Goal: Navigation & Orientation: Find specific page/section

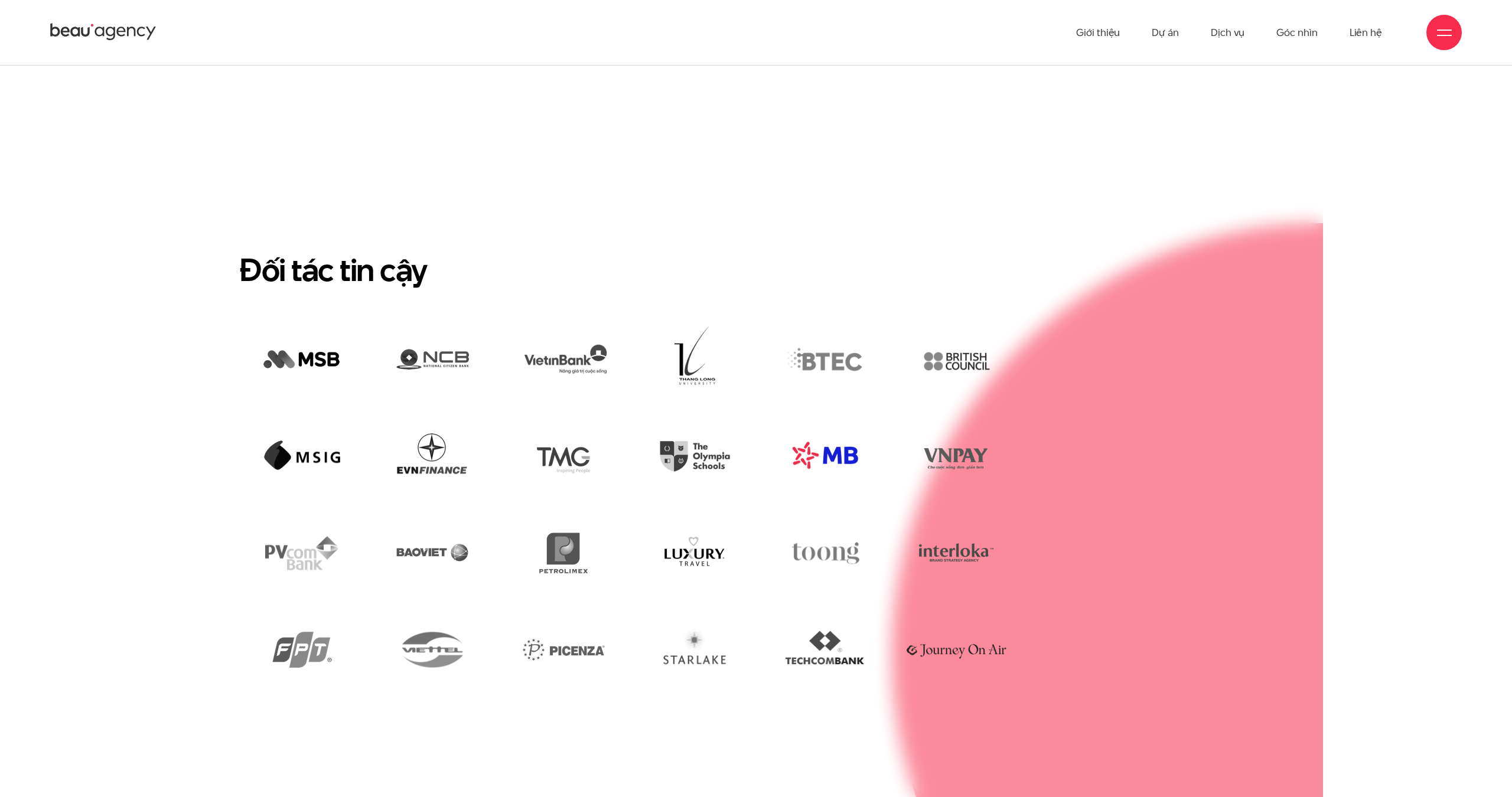
scroll to position [3051, 0]
click at [835, 424] on img at bounding box center [825, 457] width 112 height 77
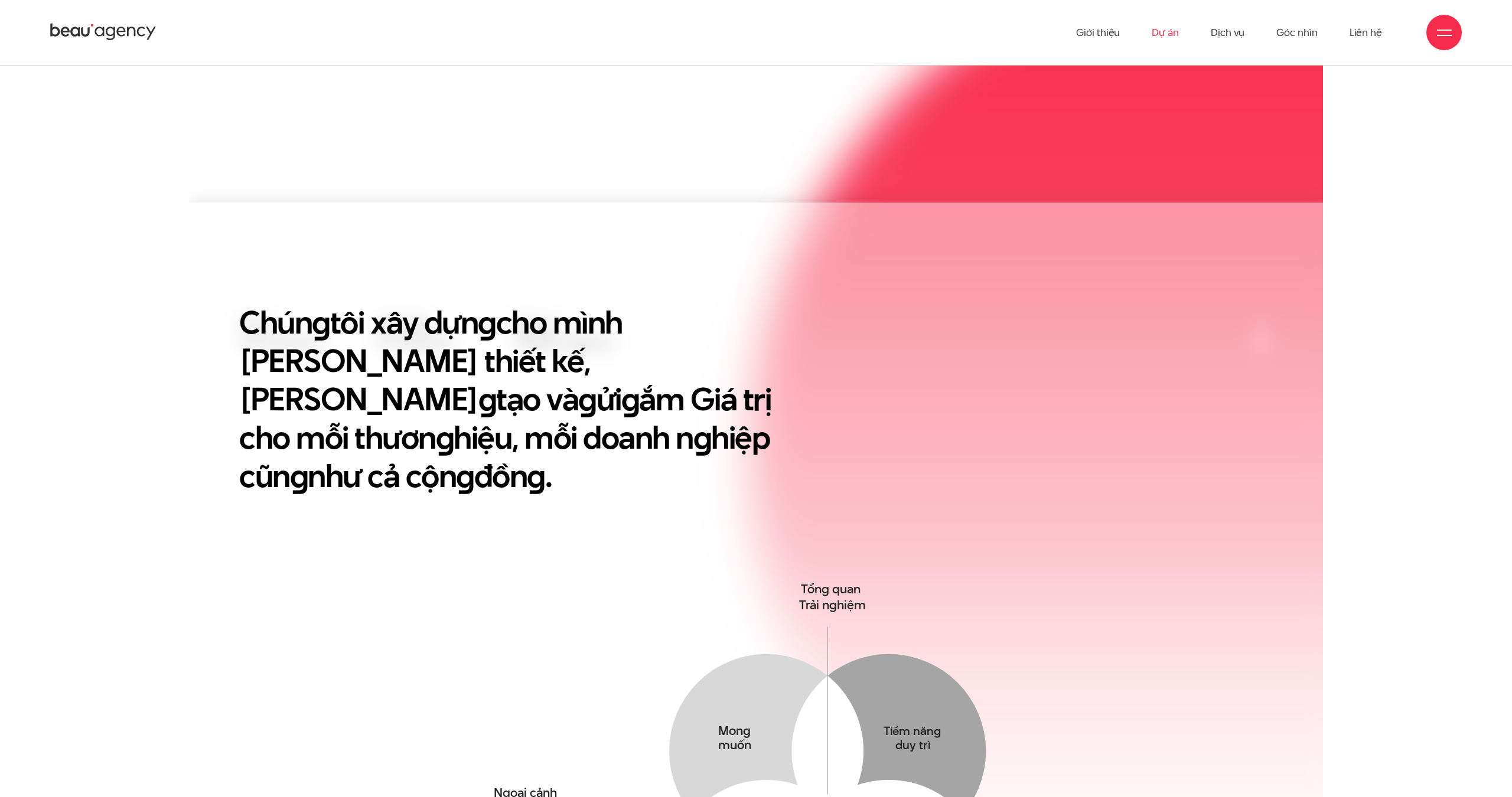
scroll to position [589, 0]
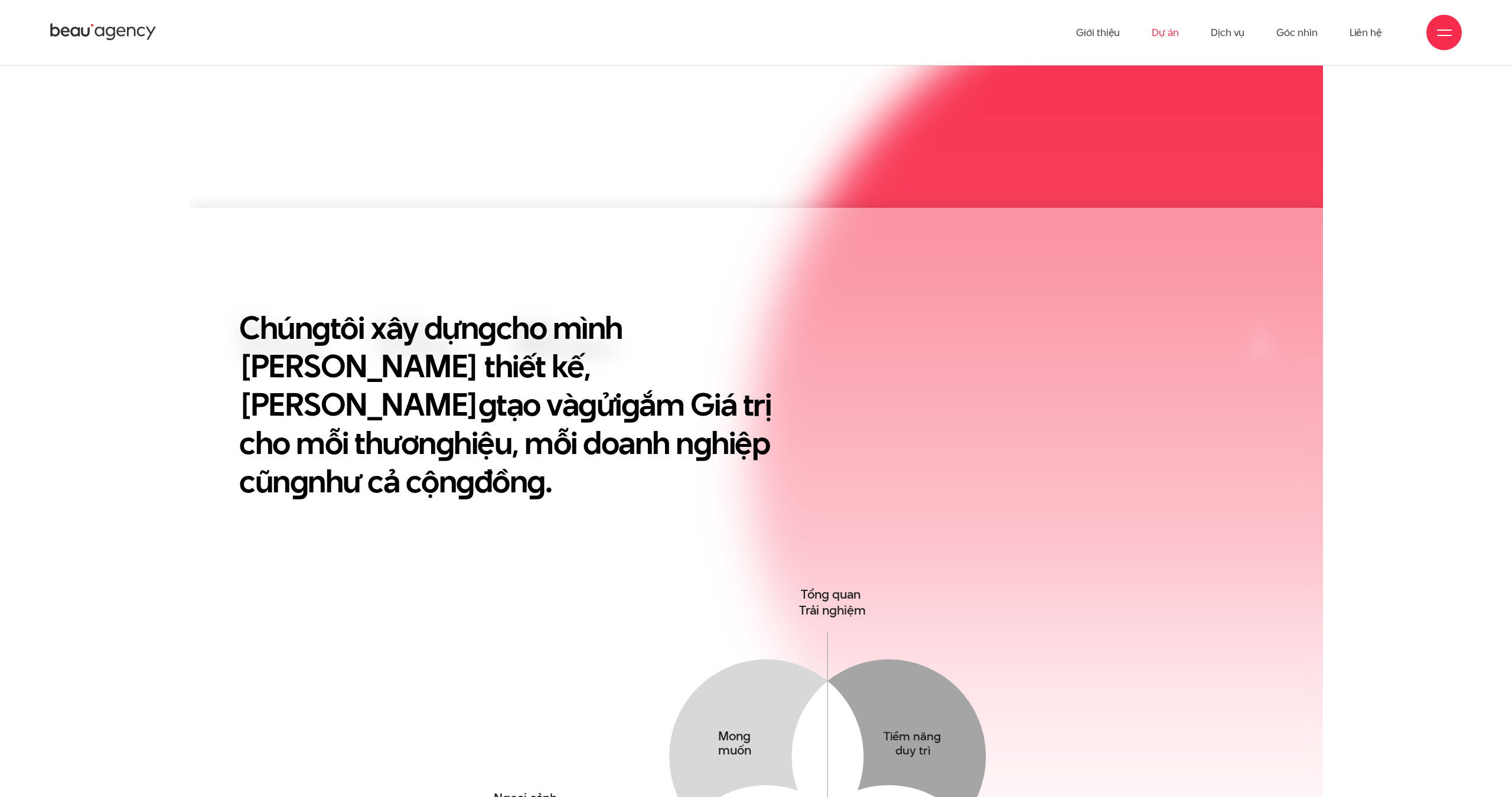
click at [1170, 24] on link "Dự án" at bounding box center [1165, 32] width 27 height 65
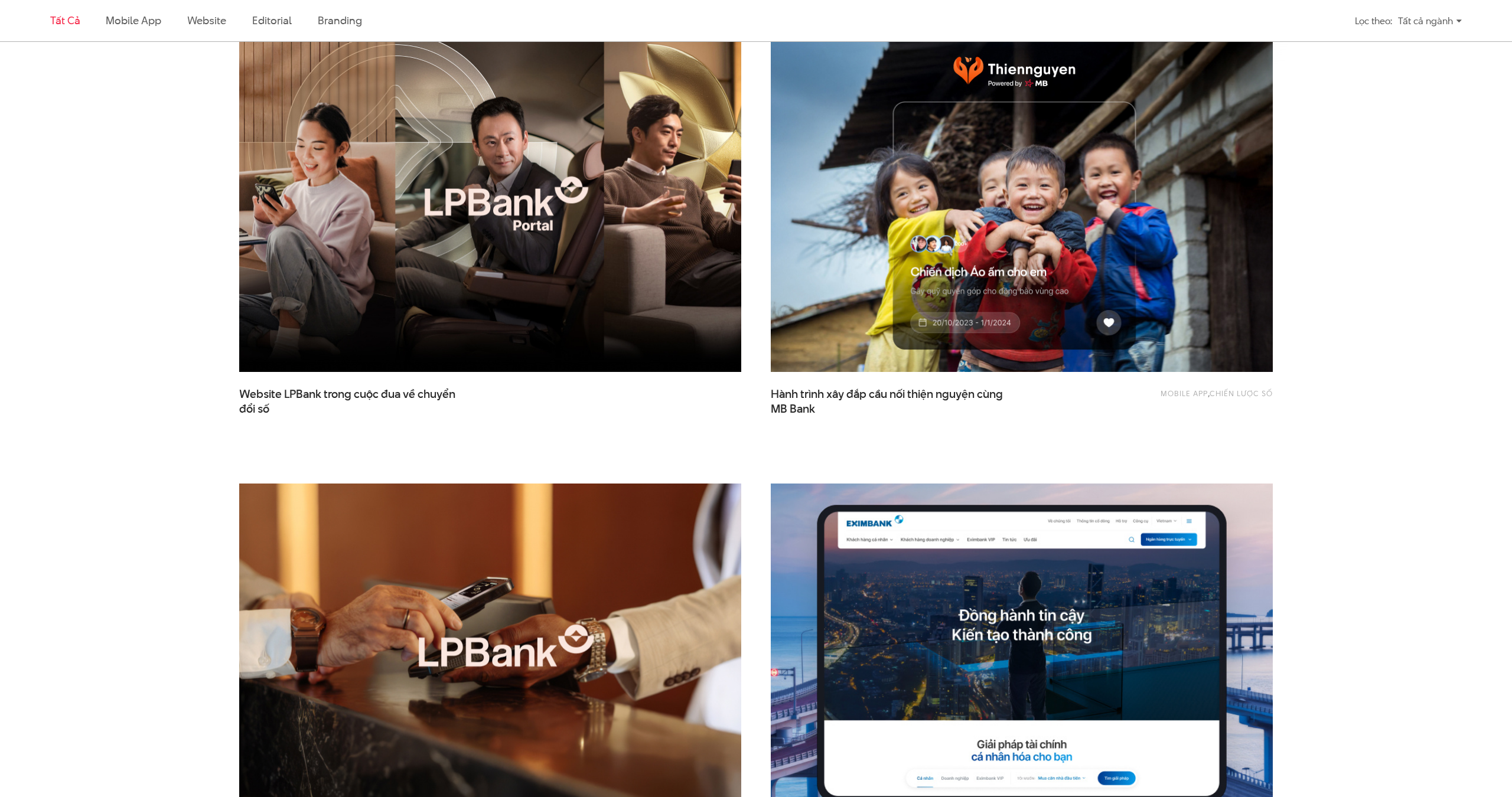
scroll to position [438, 0]
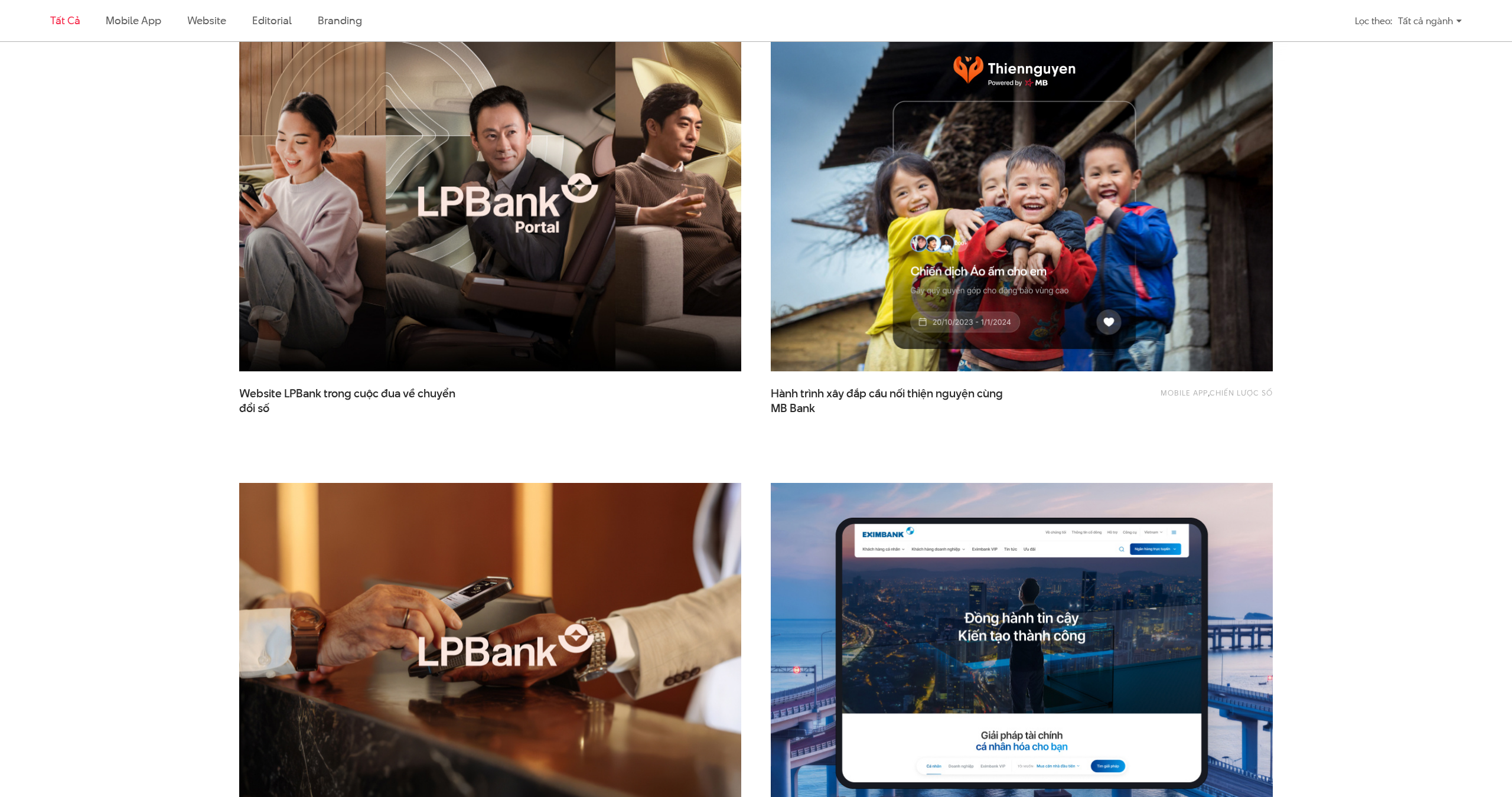
click at [521, 259] on img at bounding box center [491, 203] width 552 height 369
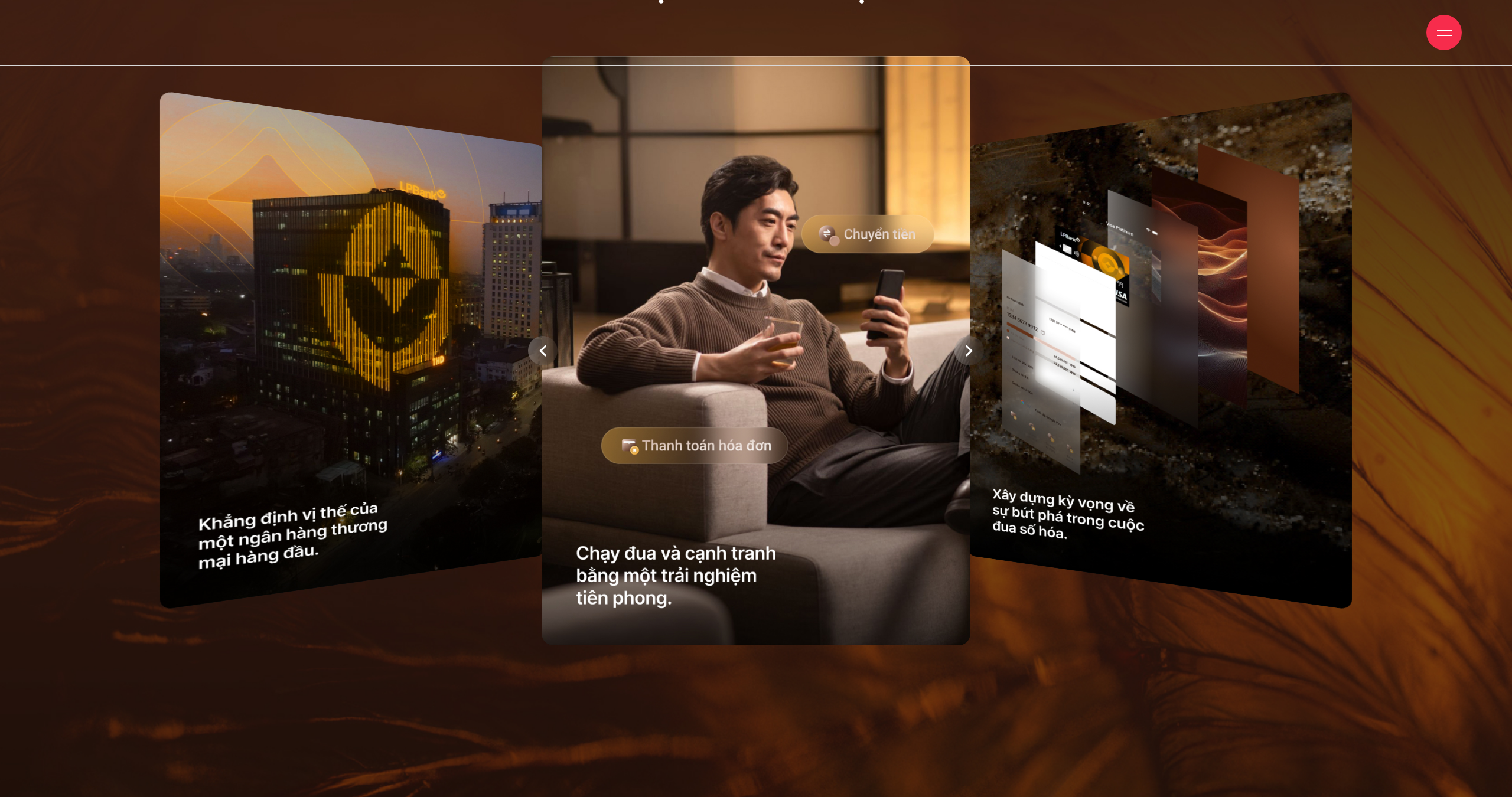
click at [960, 341] on div at bounding box center [969, 350] width 29 height 29
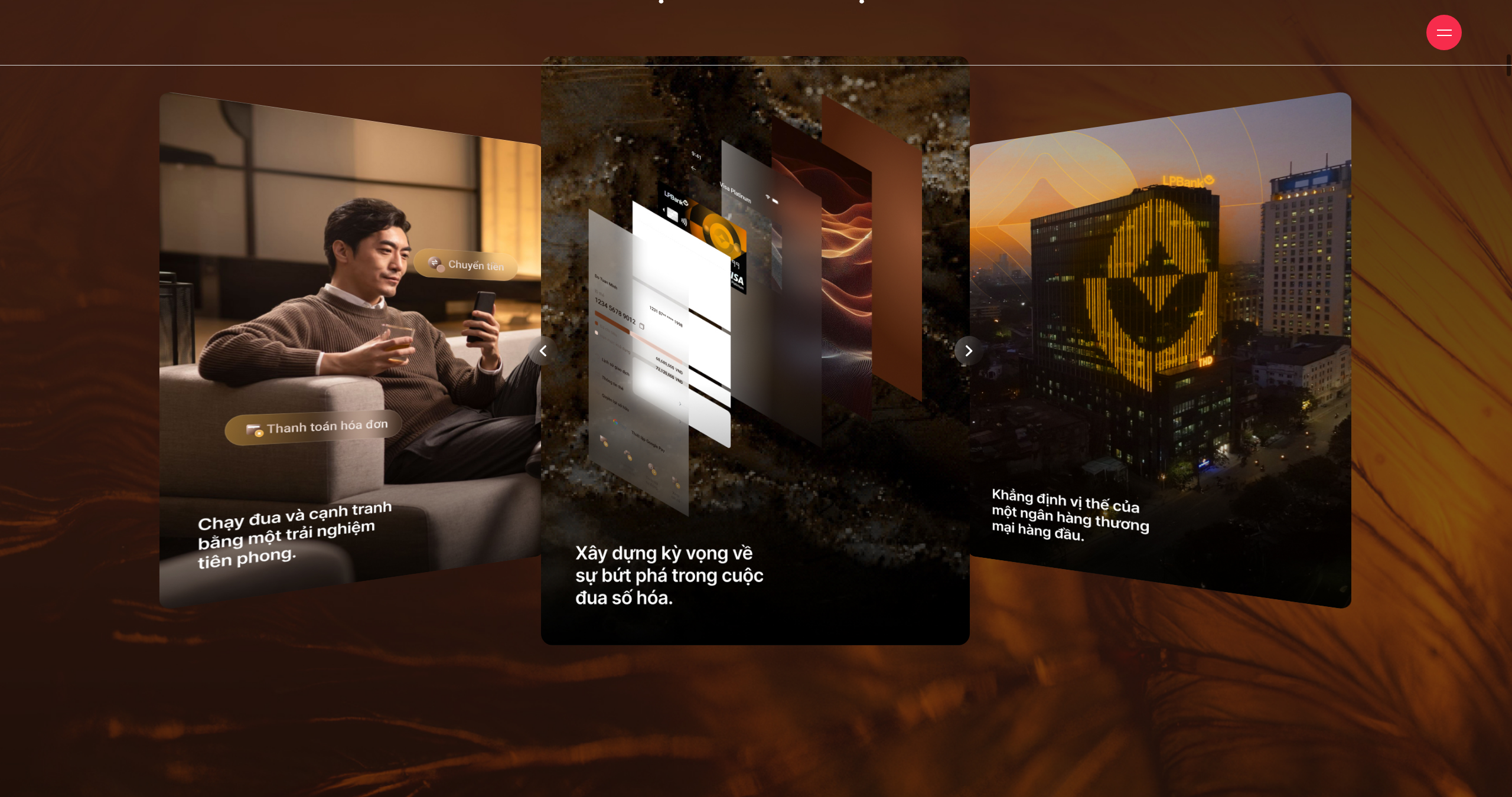
click at [960, 341] on div at bounding box center [969, 350] width 29 height 29
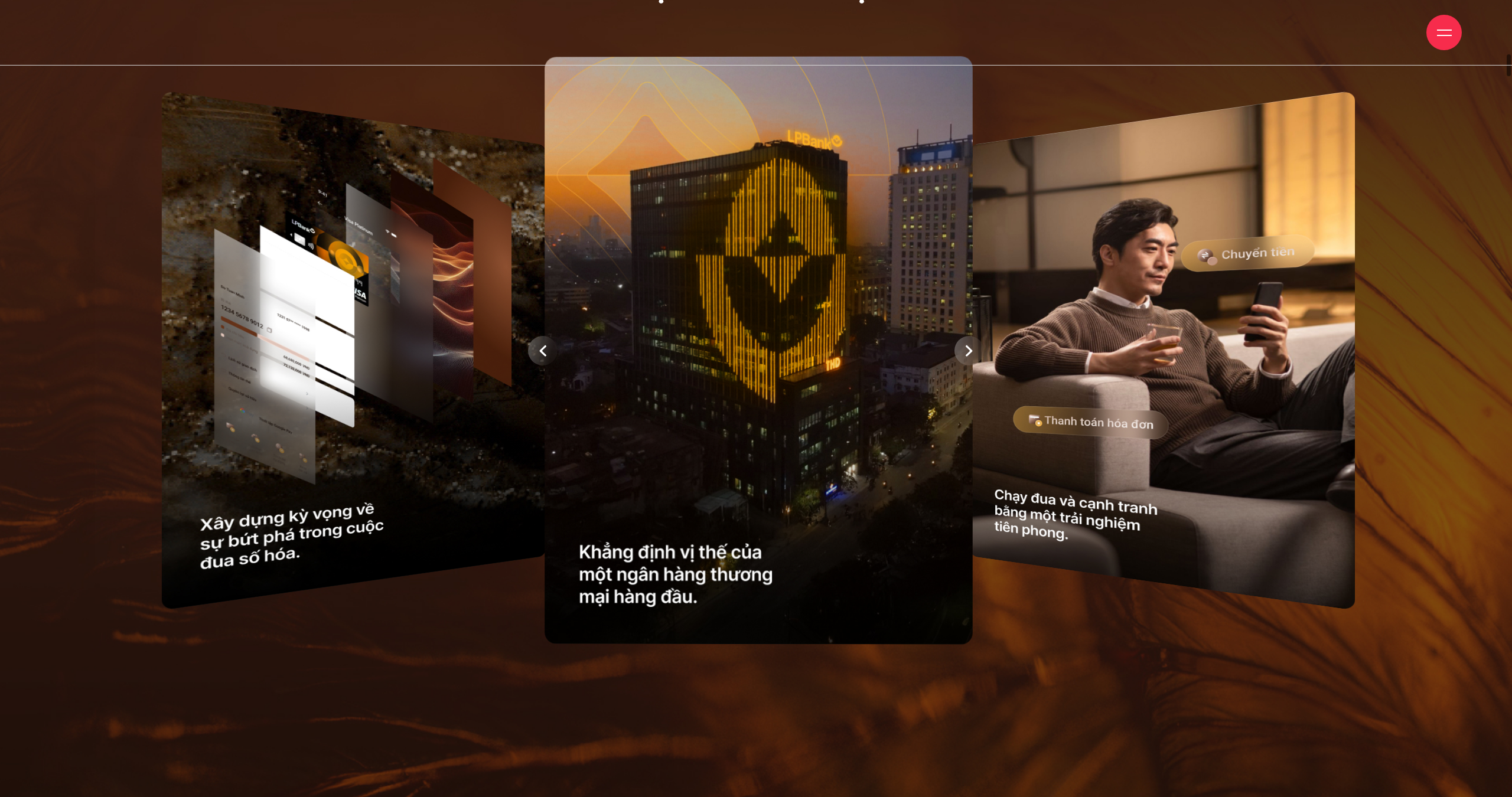
click at [960, 341] on div at bounding box center [756, 350] width 1322 height 601
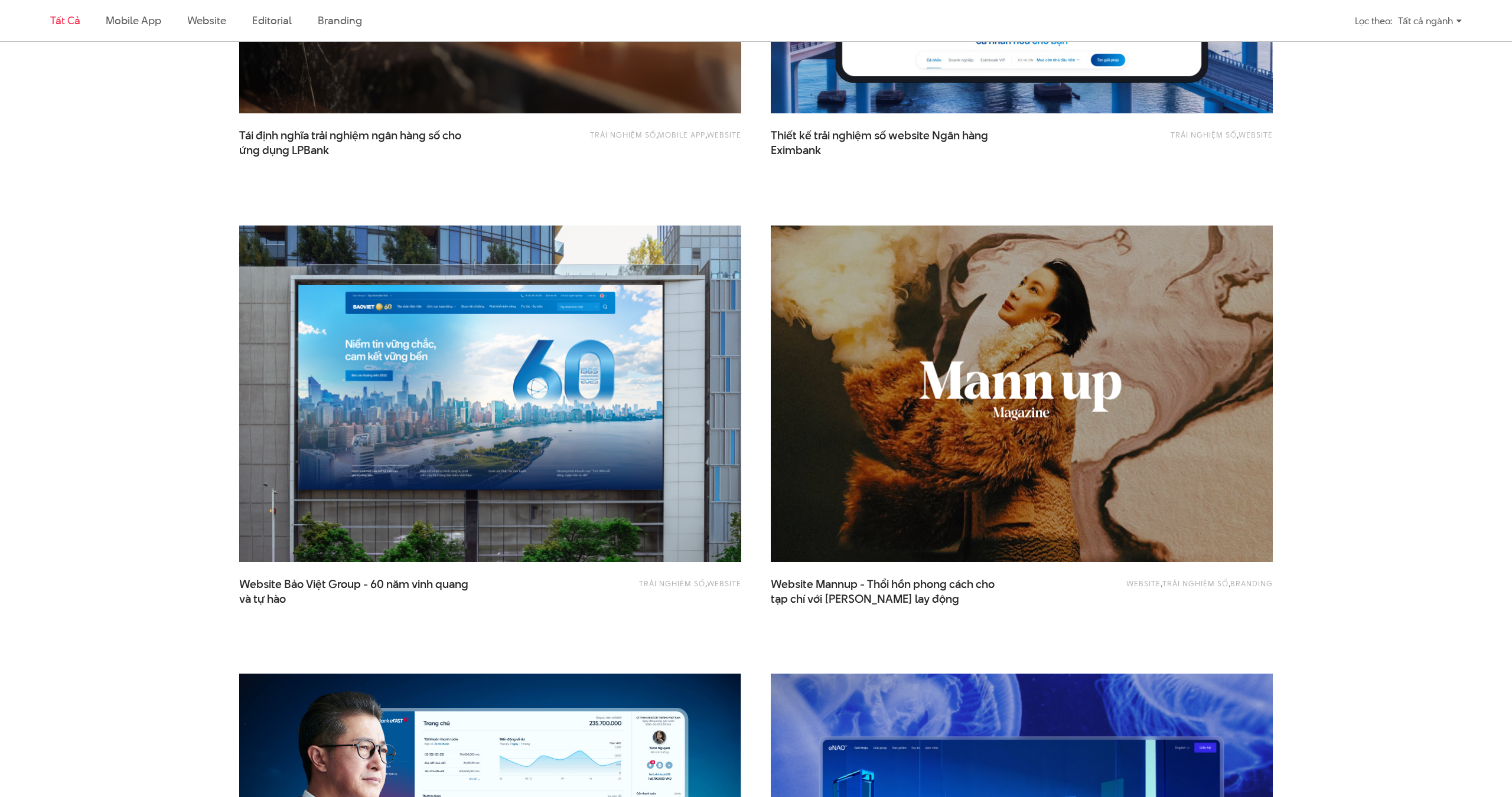
scroll to position [1143, 0]
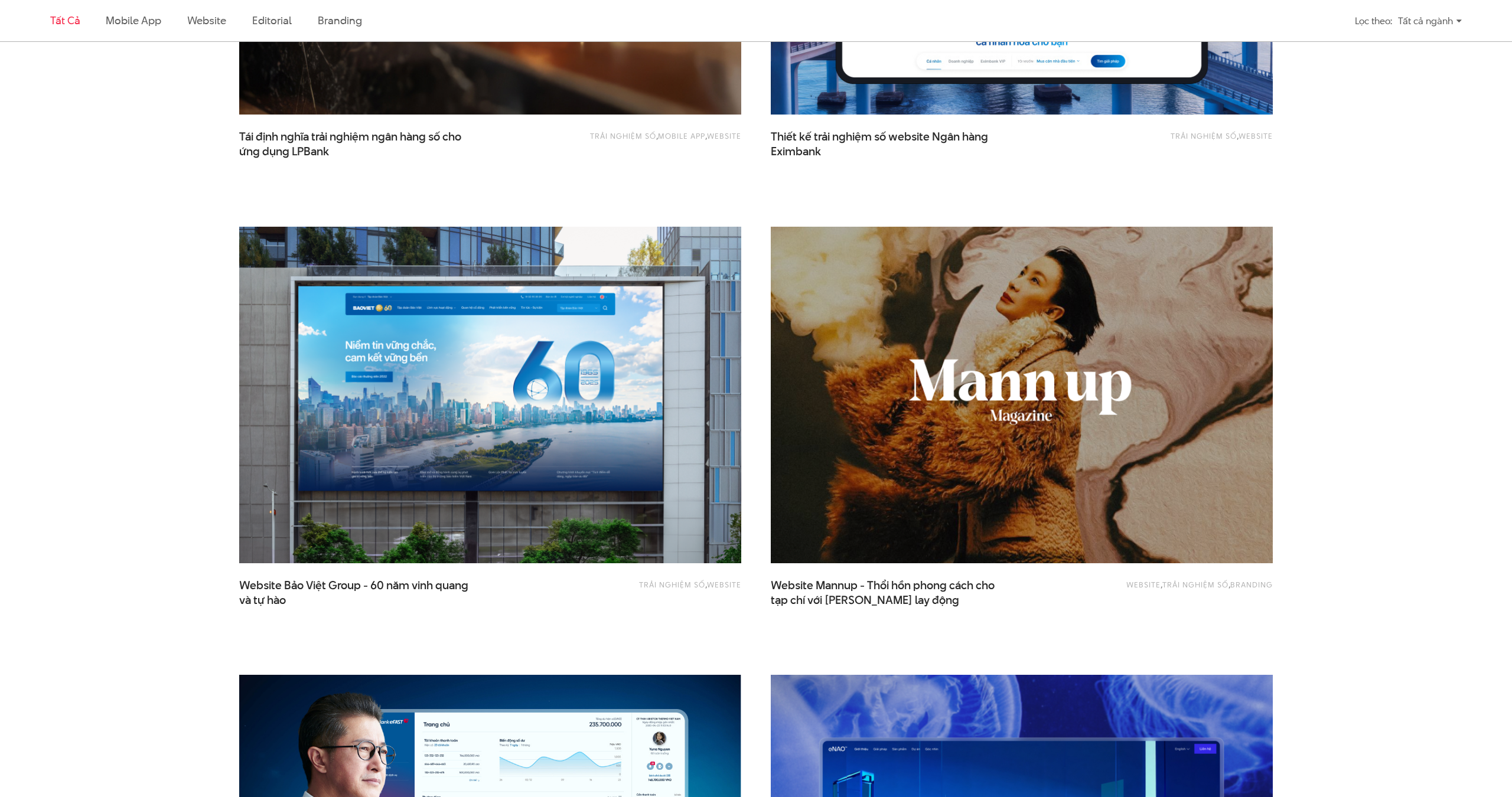
click at [1128, 402] on img at bounding box center [1022, 395] width 552 height 369
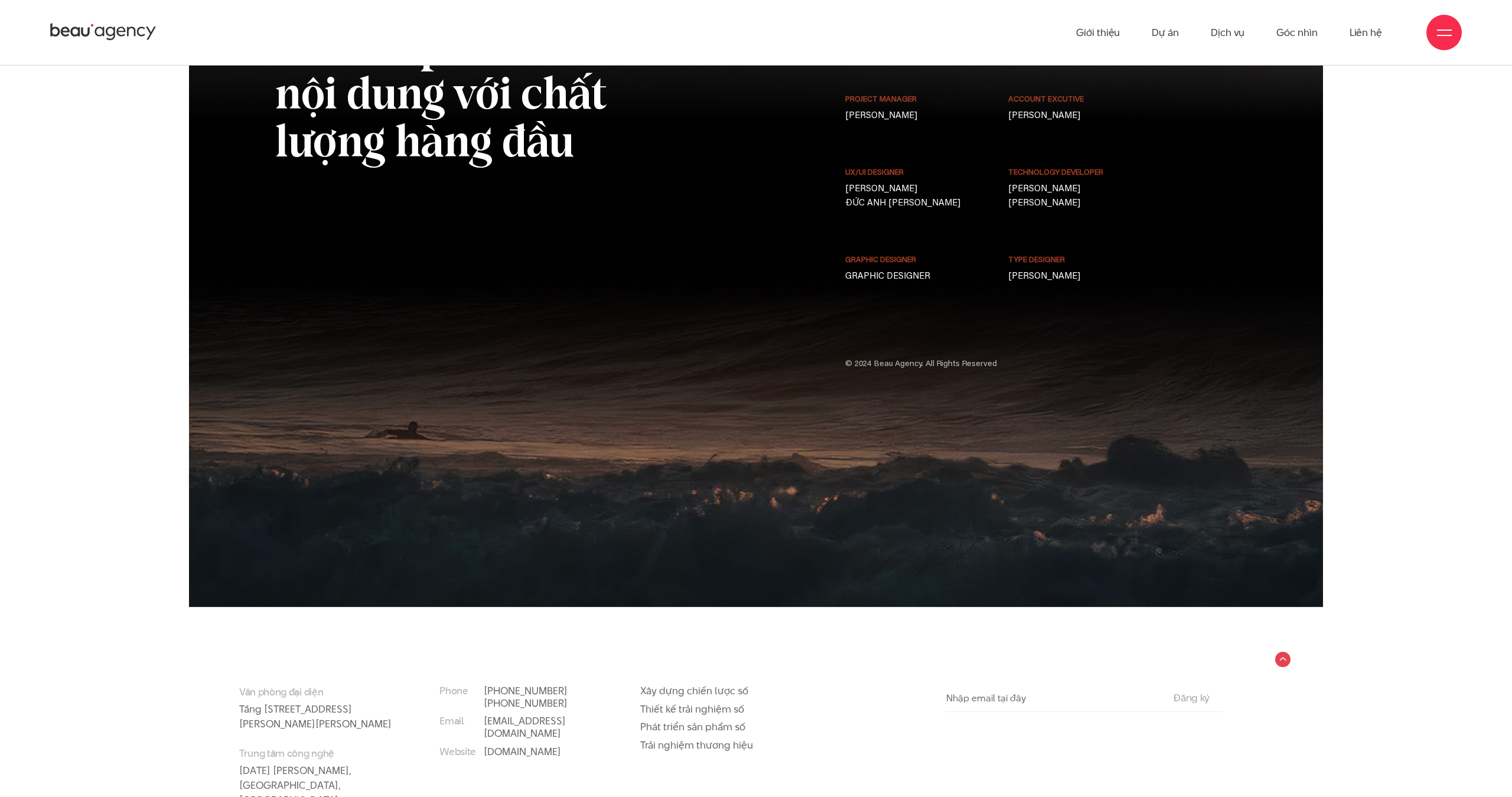
scroll to position [9974, 0]
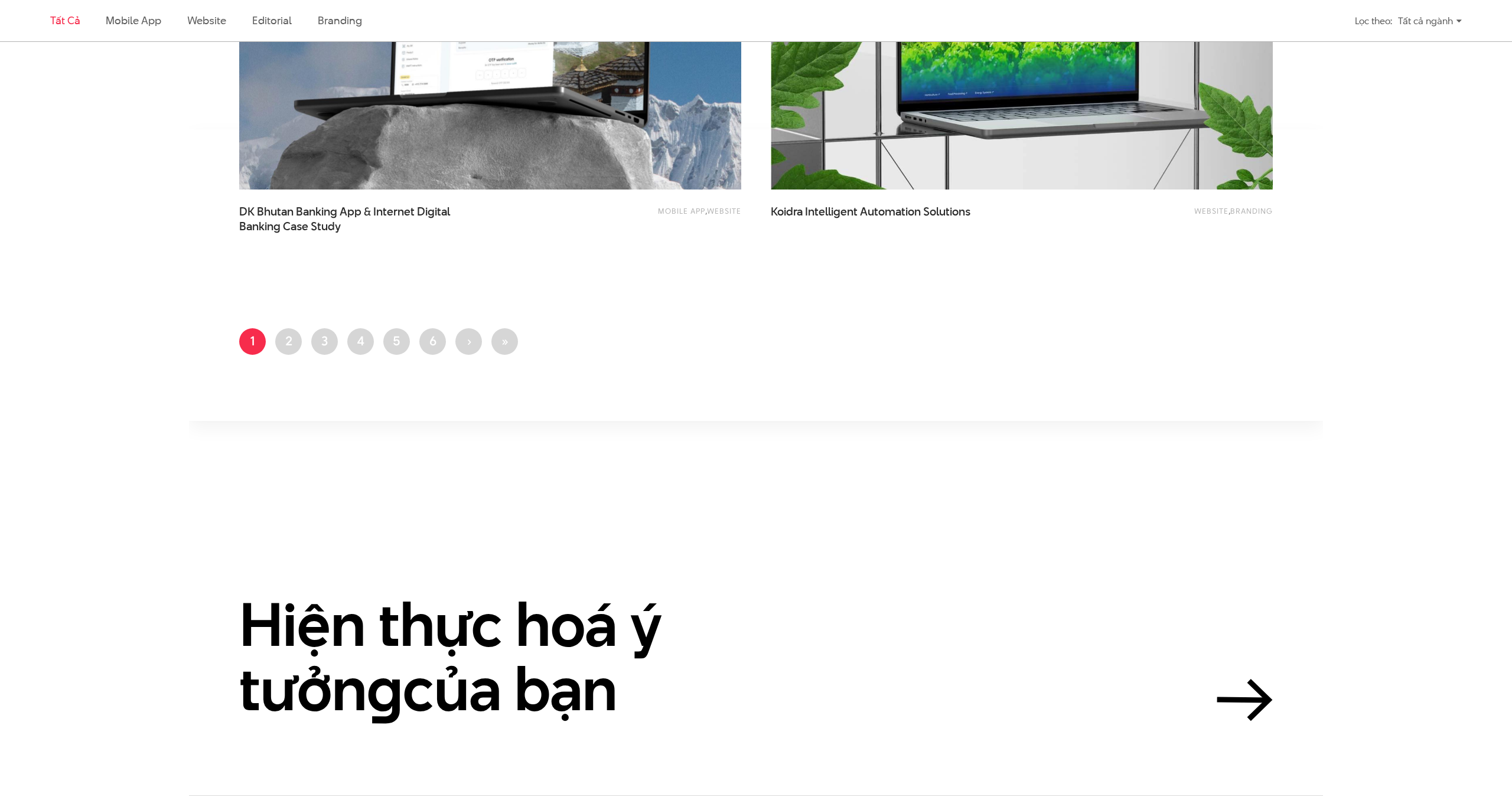
scroll to position [2858, 0]
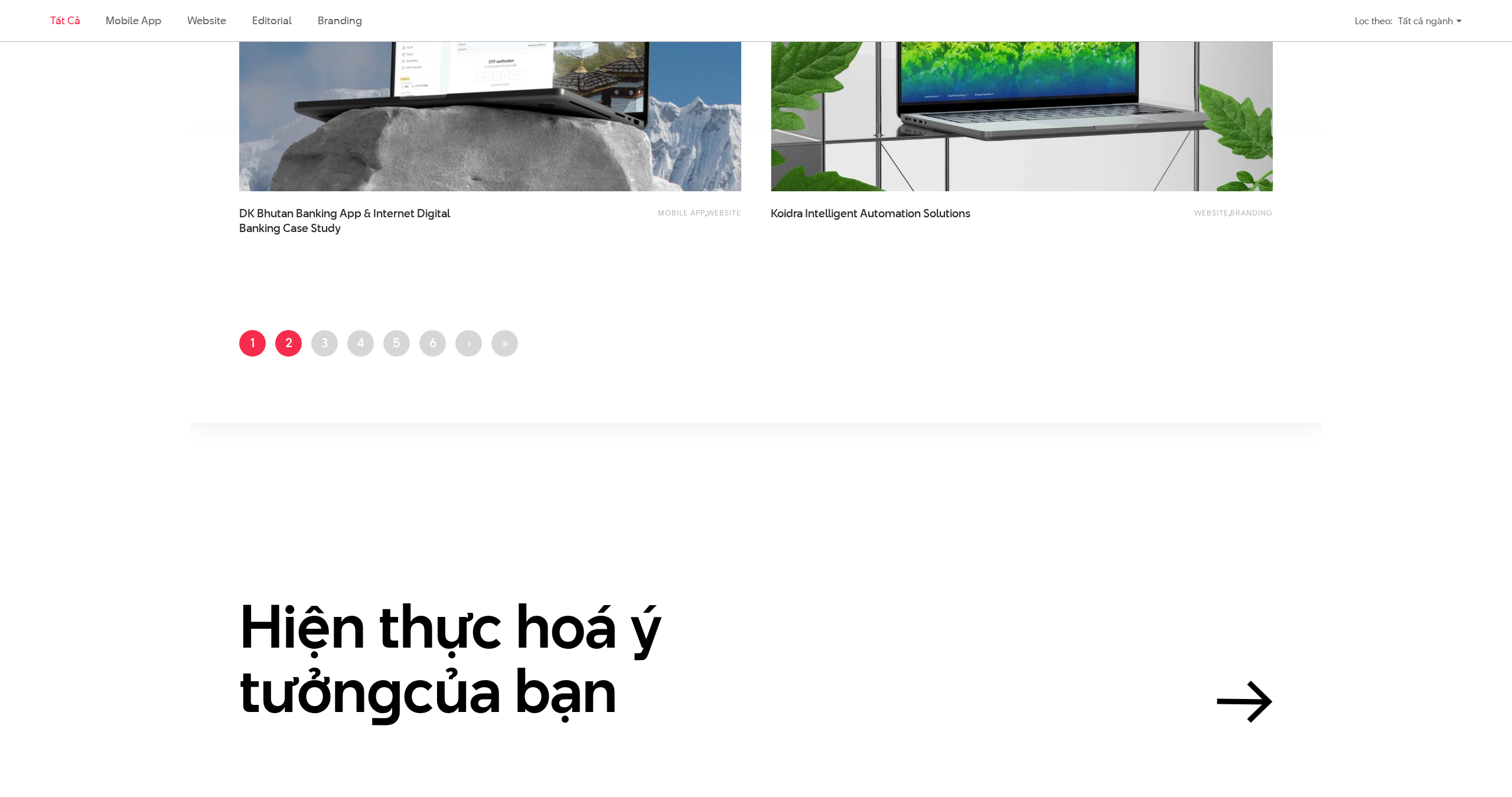
click at [287, 339] on link "Trang 2" at bounding box center [289, 343] width 26 height 26
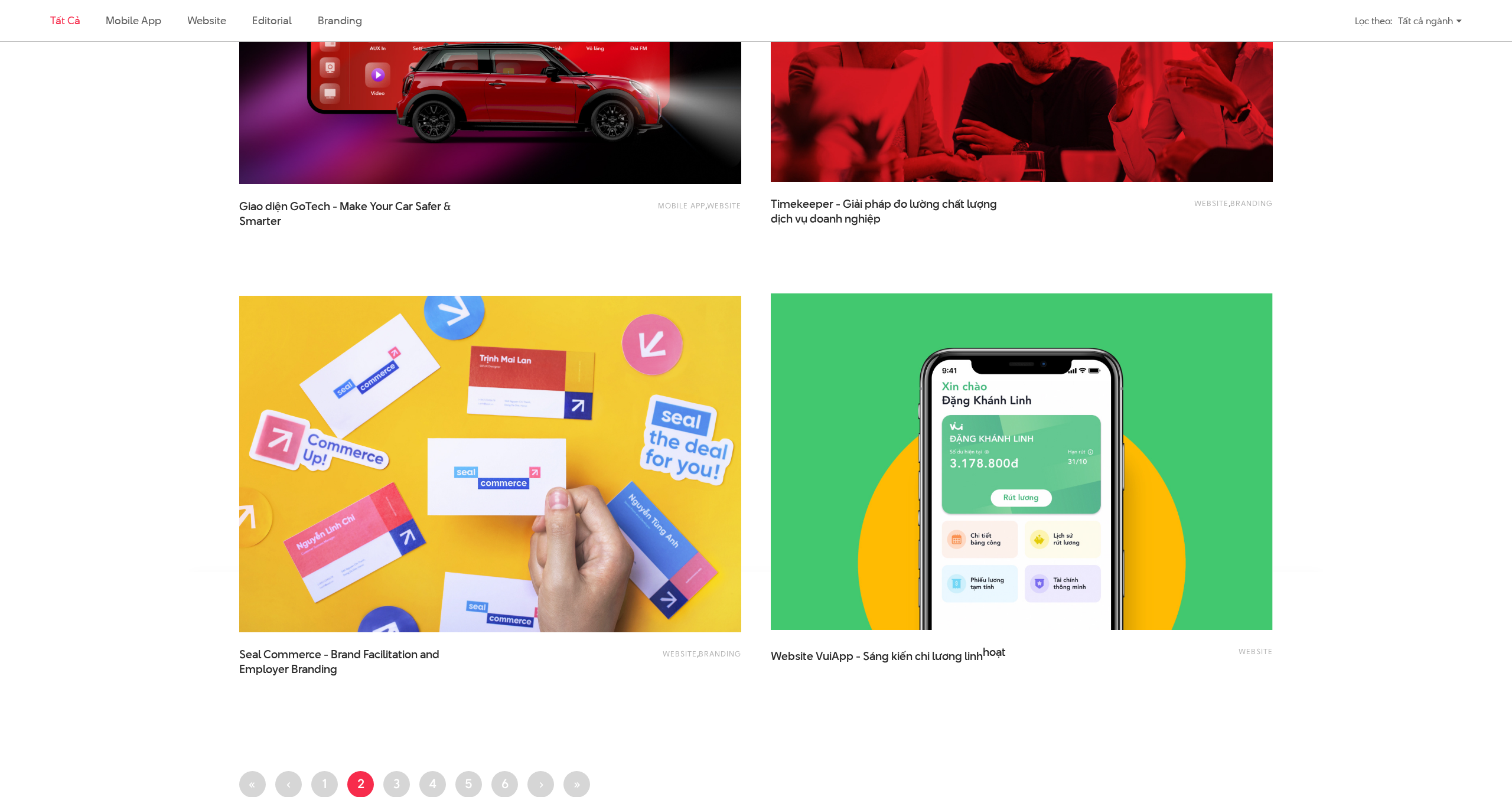
scroll to position [2507, 0]
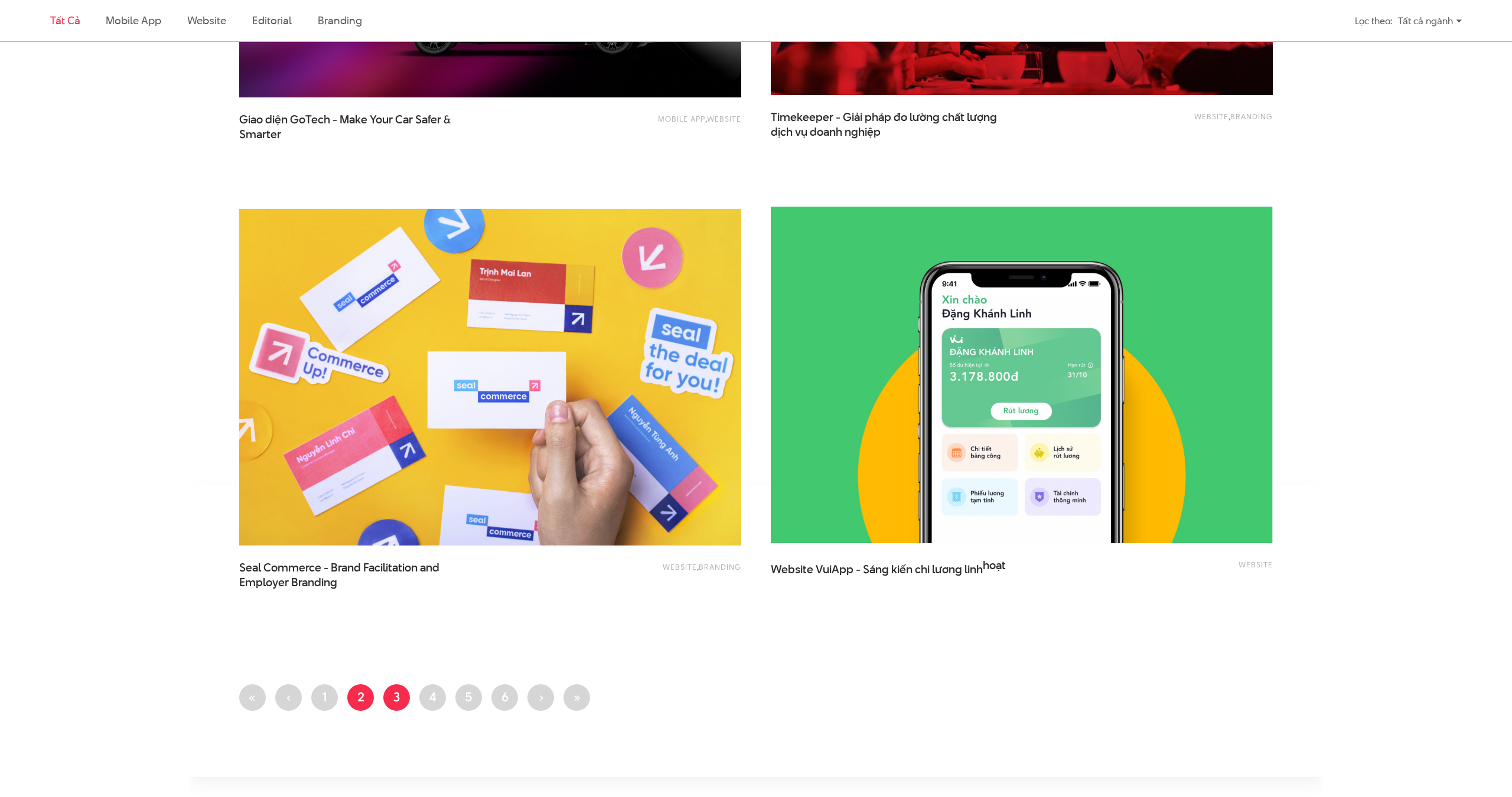
click at [392, 699] on link "Trang 3" at bounding box center [397, 697] width 26 height 26
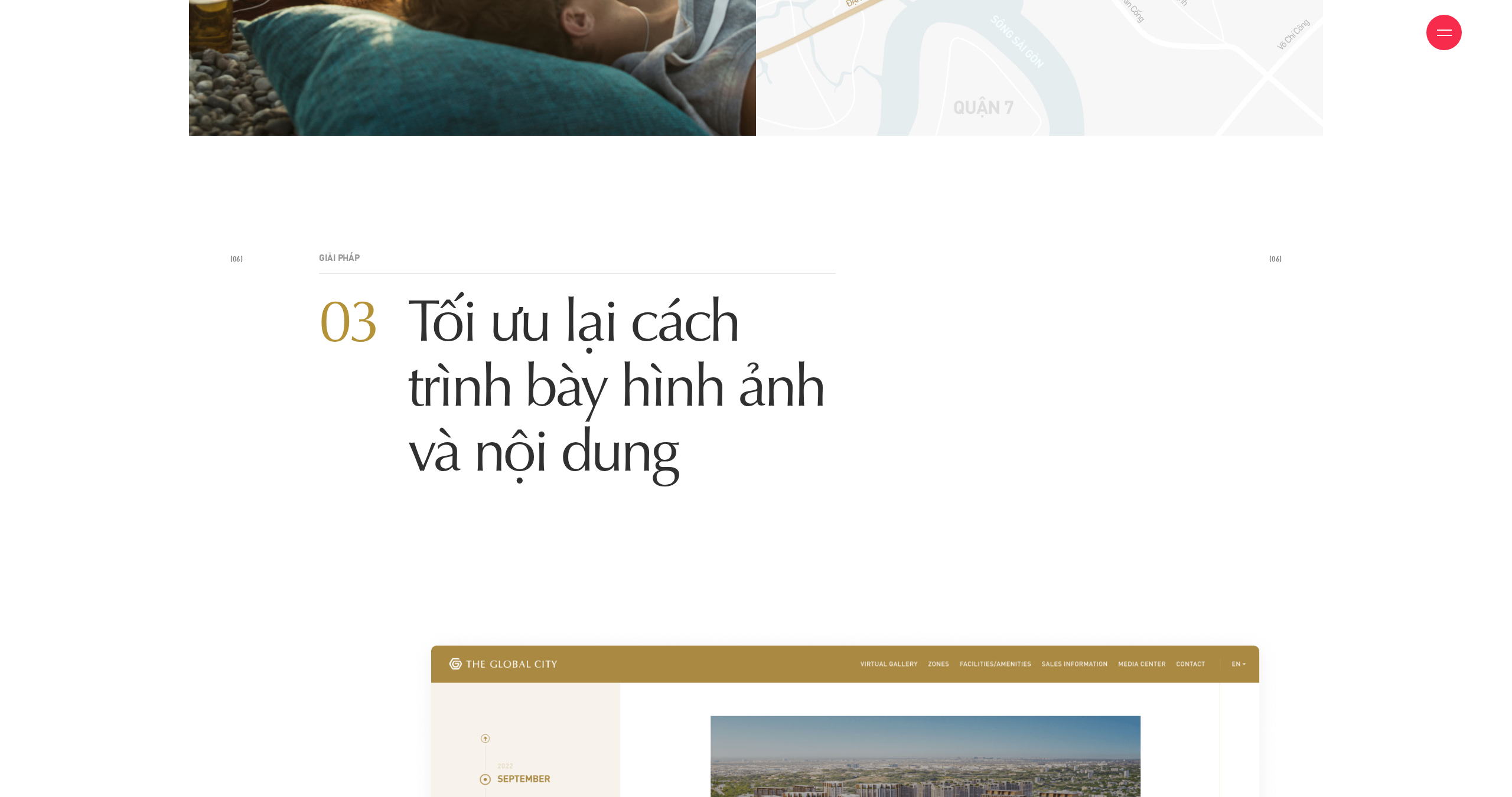
scroll to position [13262, 0]
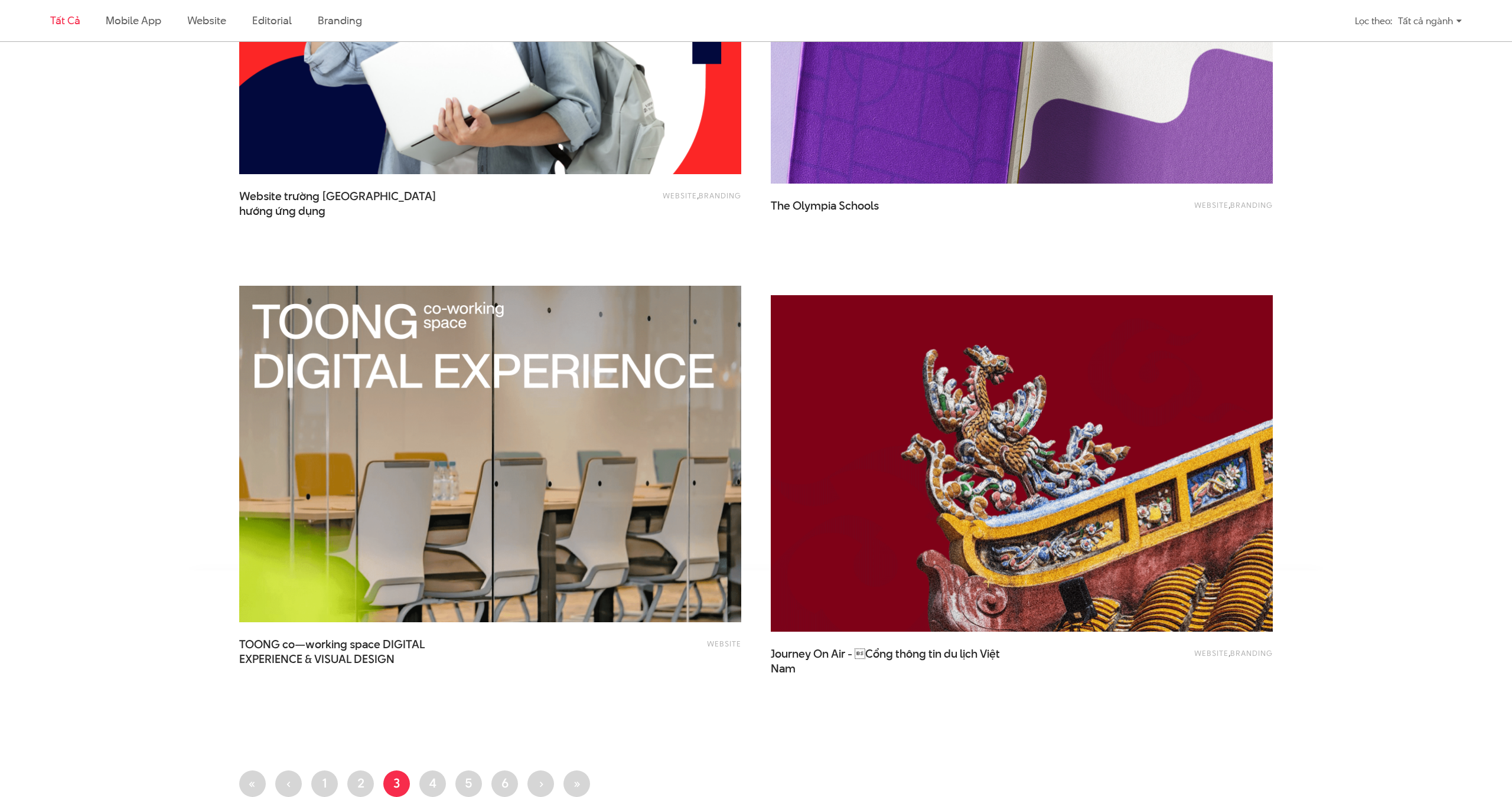
scroll to position [2553, 0]
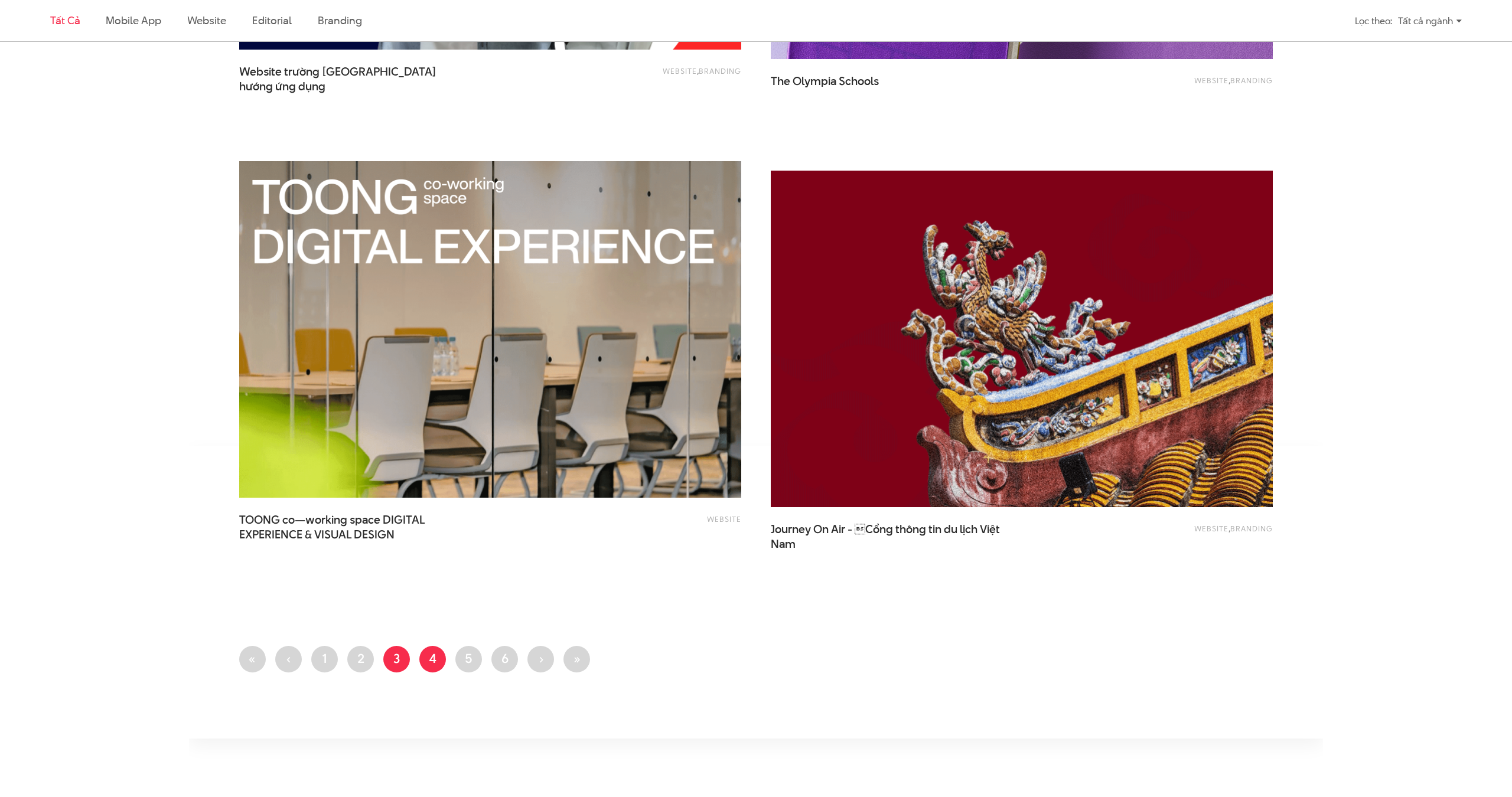
click at [442, 660] on link "Trang 4" at bounding box center [432, 659] width 26 height 26
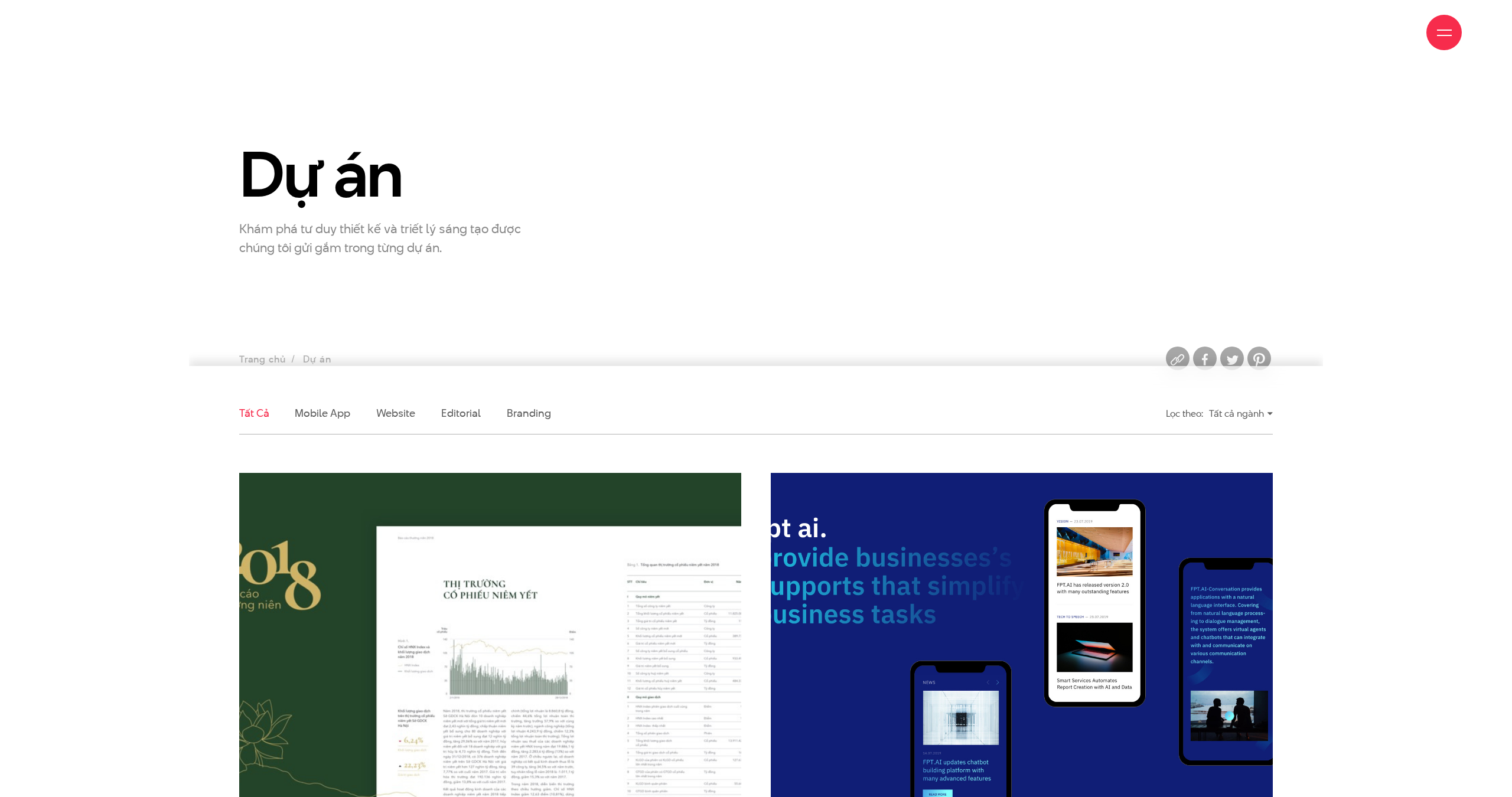
scroll to position [354, 0]
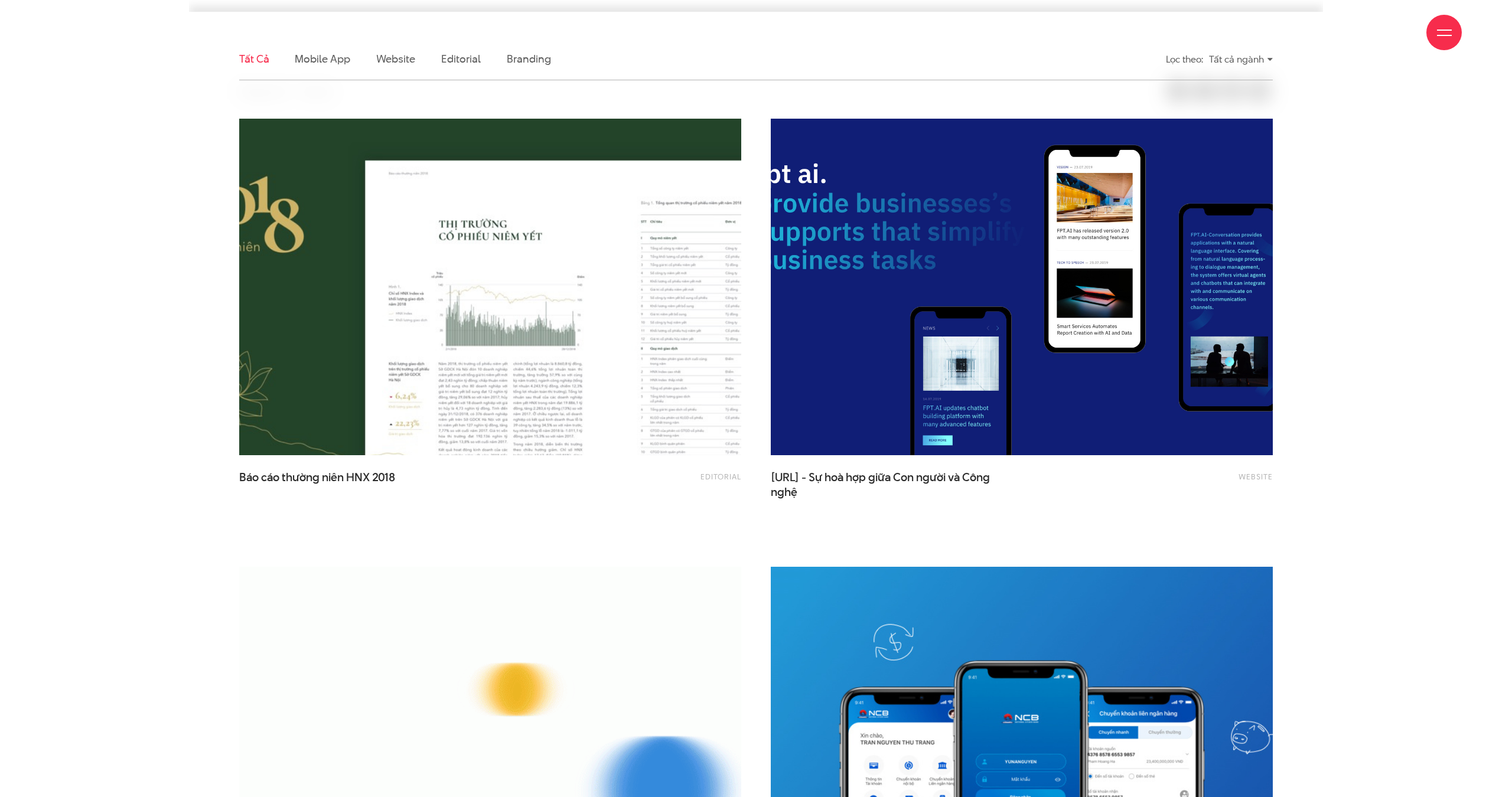
click at [611, 325] on img at bounding box center [491, 287] width 552 height 369
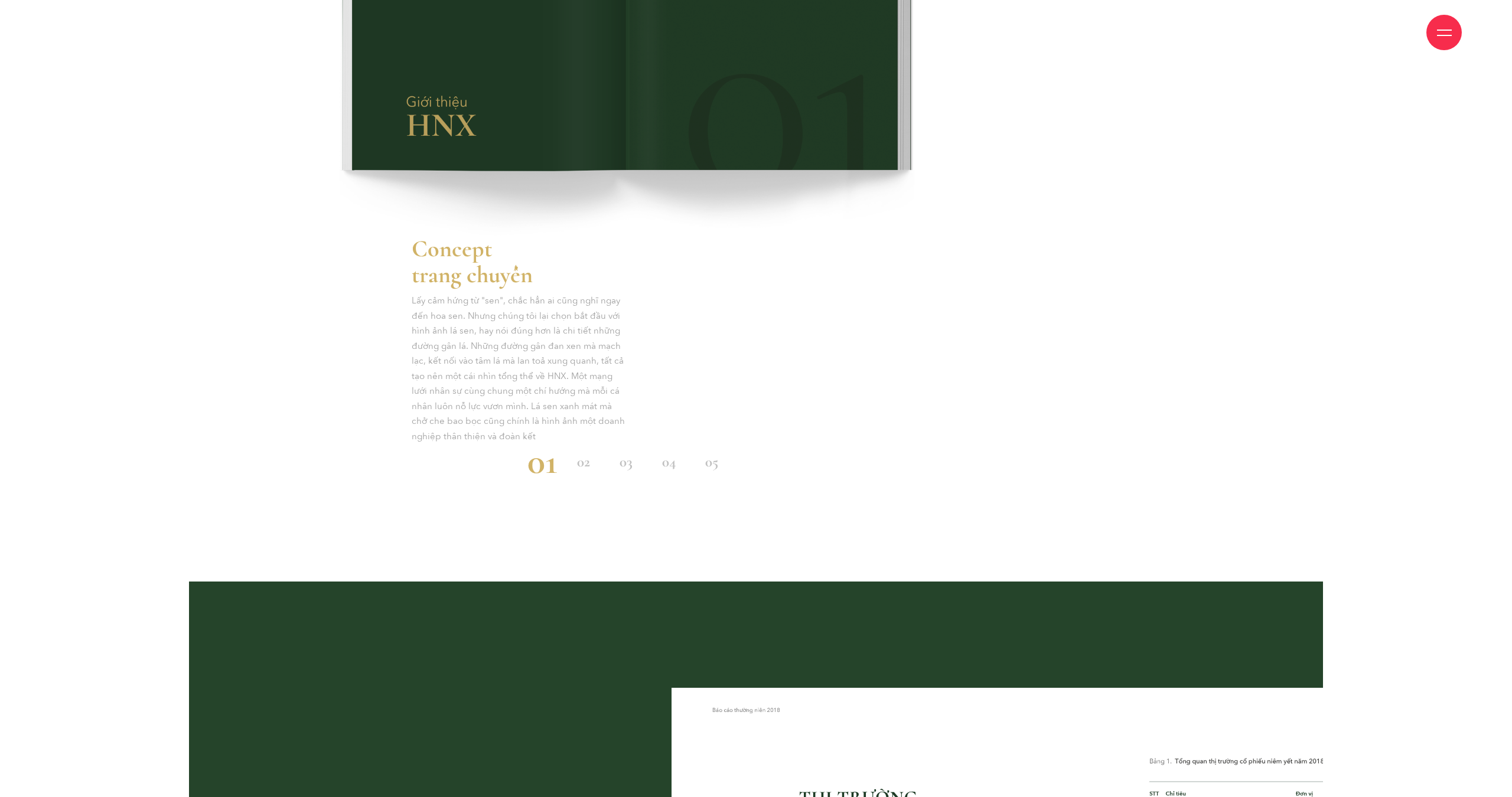
scroll to position [3143, 0]
click at [583, 455] on span "02" at bounding box center [583, 462] width 13 height 15
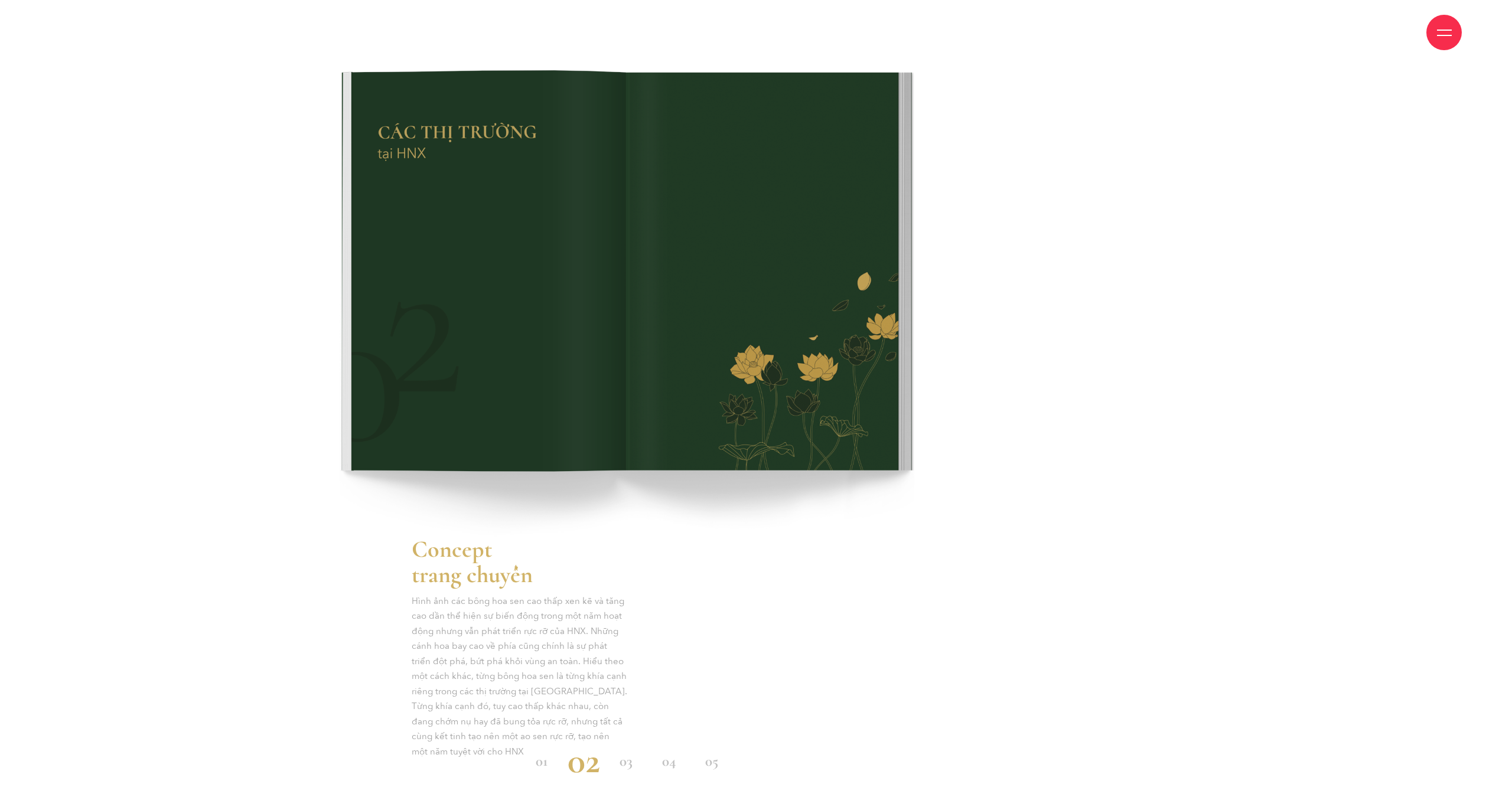
scroll to position [2843, 0]
click at [631, 755] on span "03" at bounding box center [626, 761] width 13 height 15
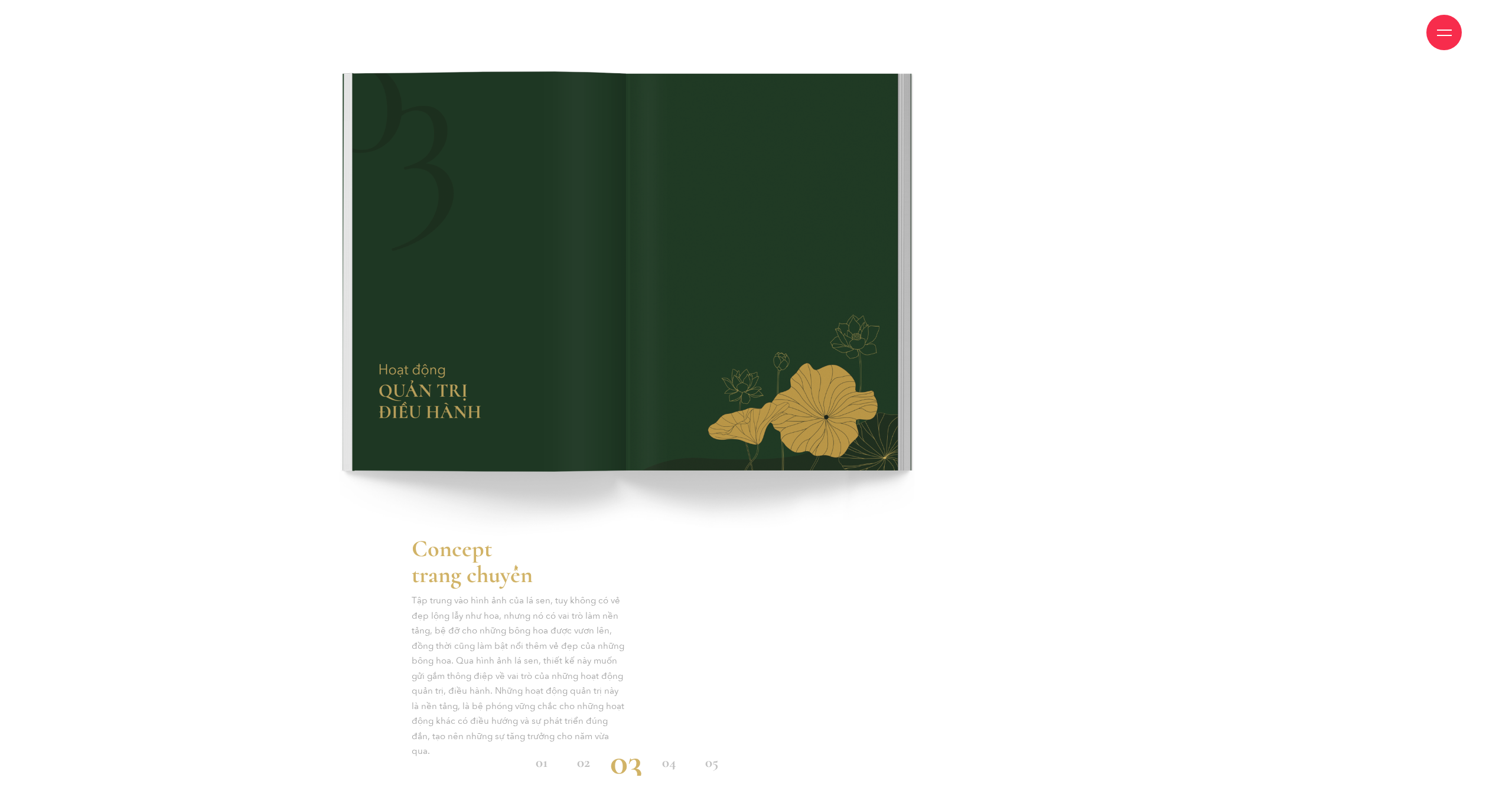
click at [664, 755] on span "04" at bounding box center [669, 761] width 13 height 15
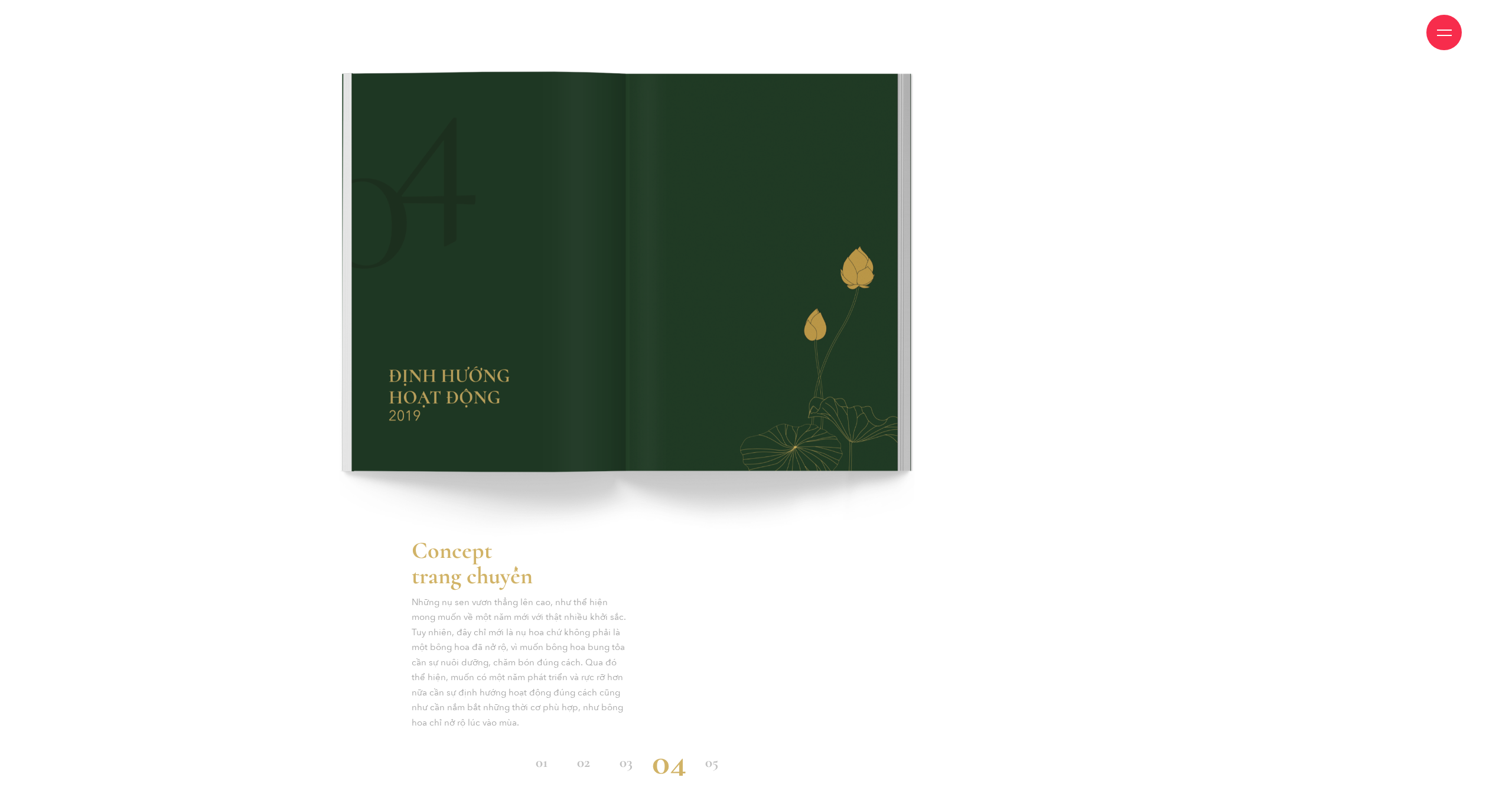
click at [712, 755] on span "05" at bounding box center [711, 761] width 13 height 15
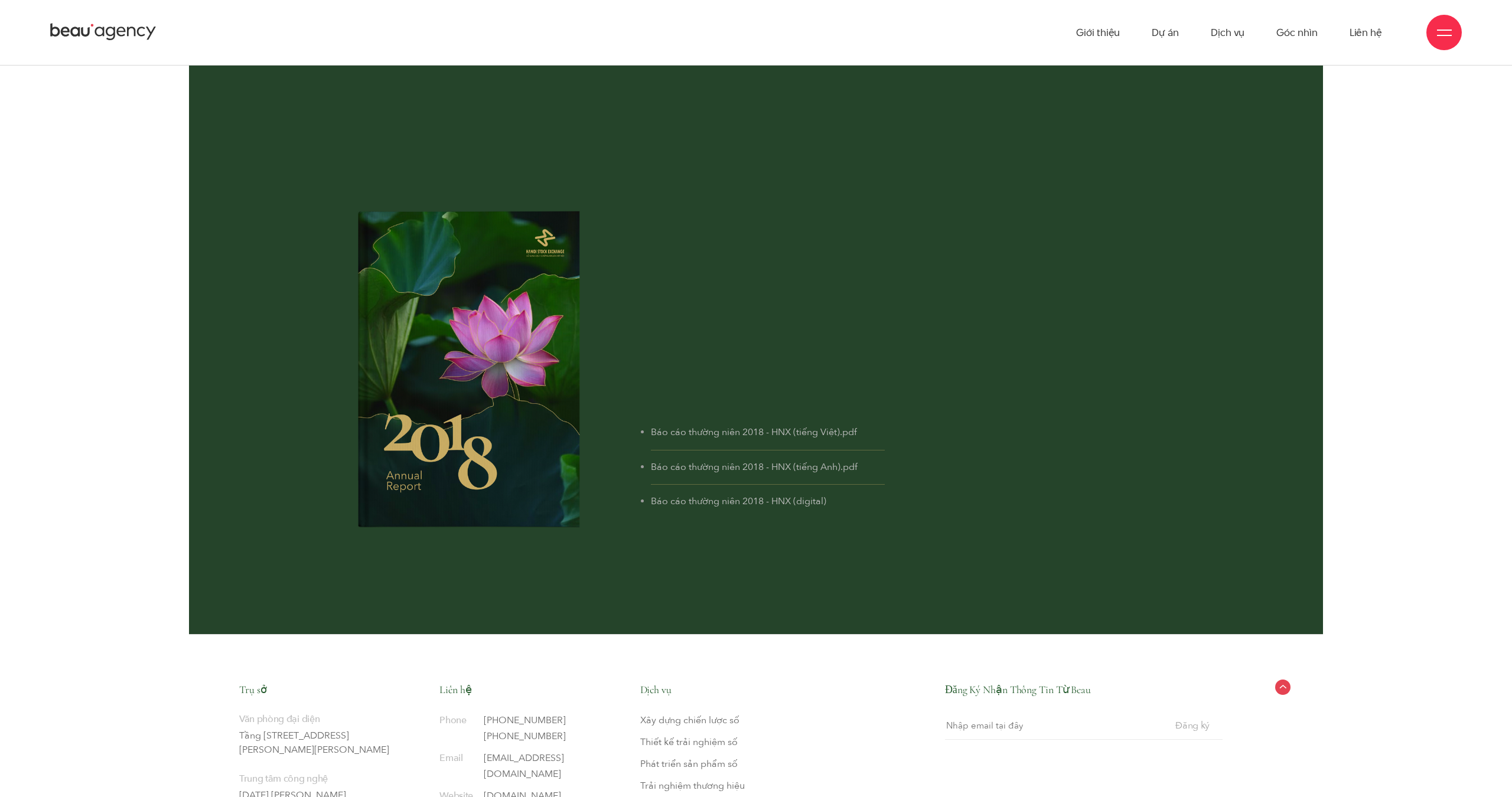
scroll to position [8826, 0]
